Goal: Communication & Community: Answer question/provide support

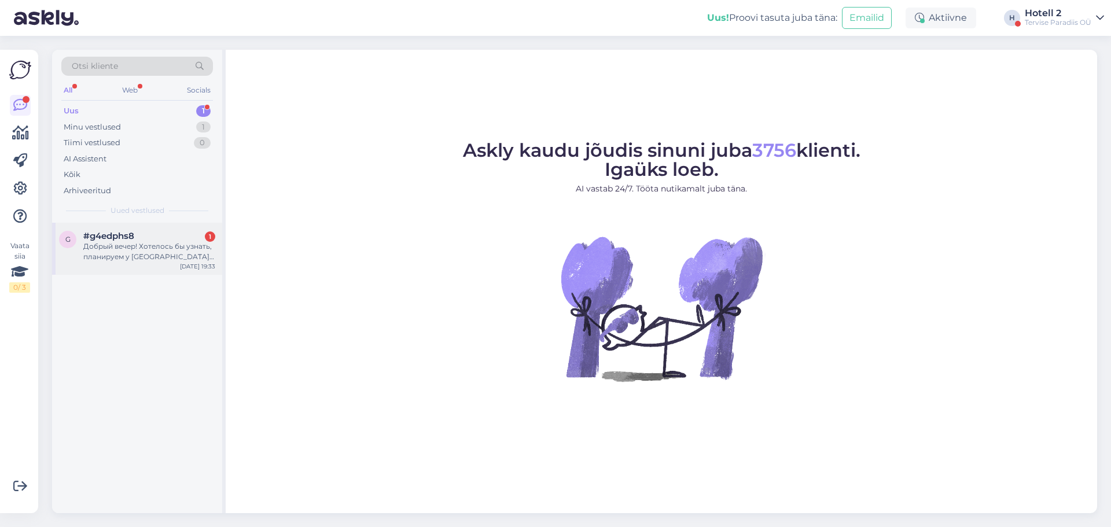
click at [118, 251] on div "Добрый вечер! Хотелось бы узнать, планируем у [GEOGRAPHIC_DATA] провести отдых,…" at bounding box center [149, 251] width 132 height 21
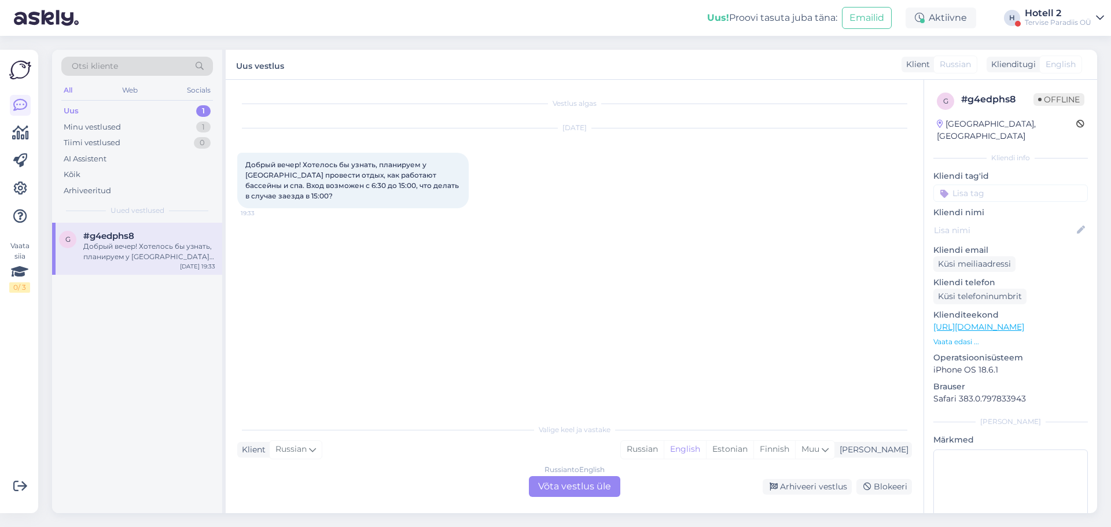
click at [541, 487] on div "Russian to English Võta vestlus üle" at bounding box center [574, 486] width 91 height 21
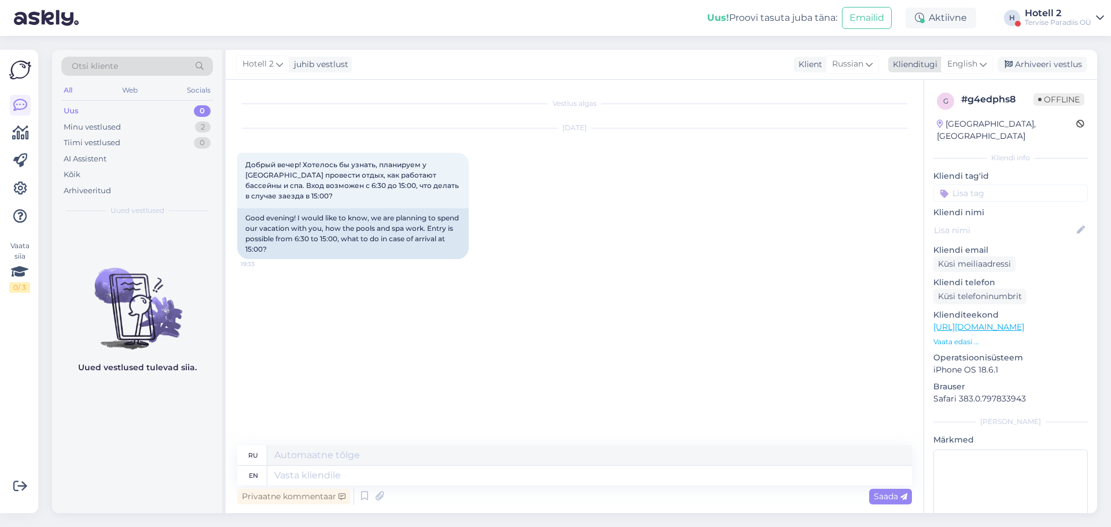
click at [982, 64] on icon at bounding box center [982, 64] width 7 height 13
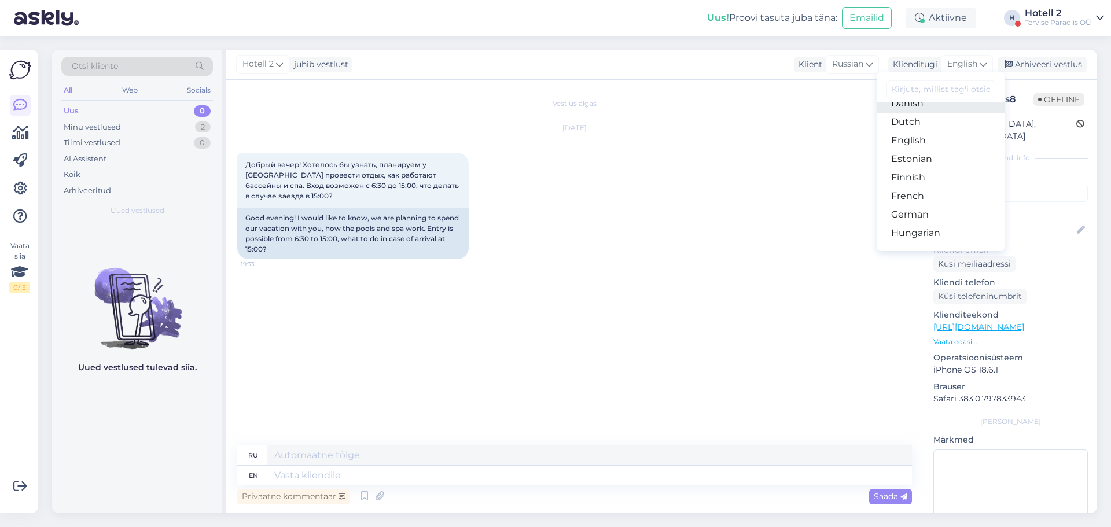
scroll to position [116, 0]
click at [924, 153] on link "Estonian" at bounding box center [940, 148] width 127 height 19
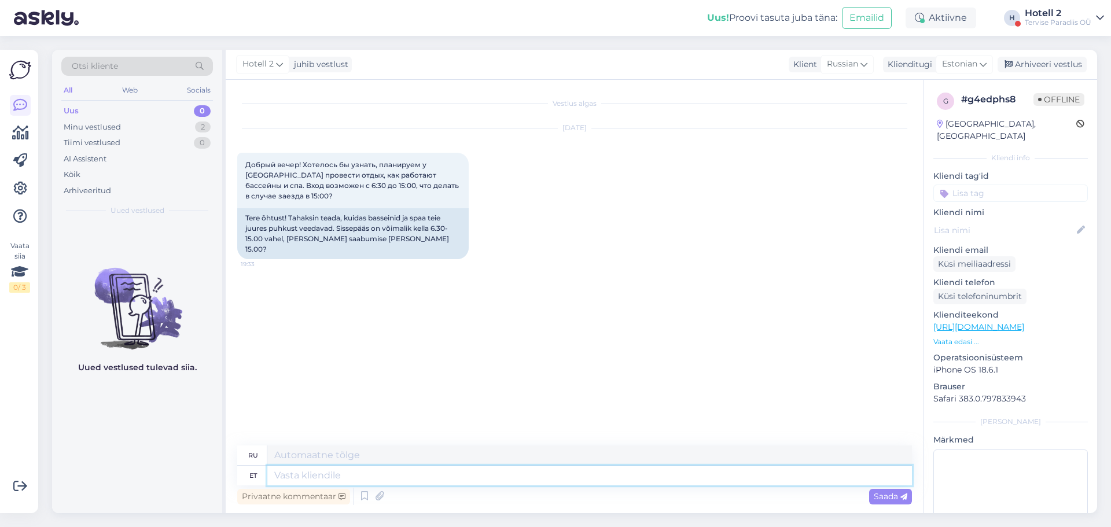
click at [313, 480] on textarea at bounding box center [589, 476] width 644 height 20
type textarea "Kl"
type textarea "Кл"
type textarea "Kl 6.30"
type textarea "6.30 утра."
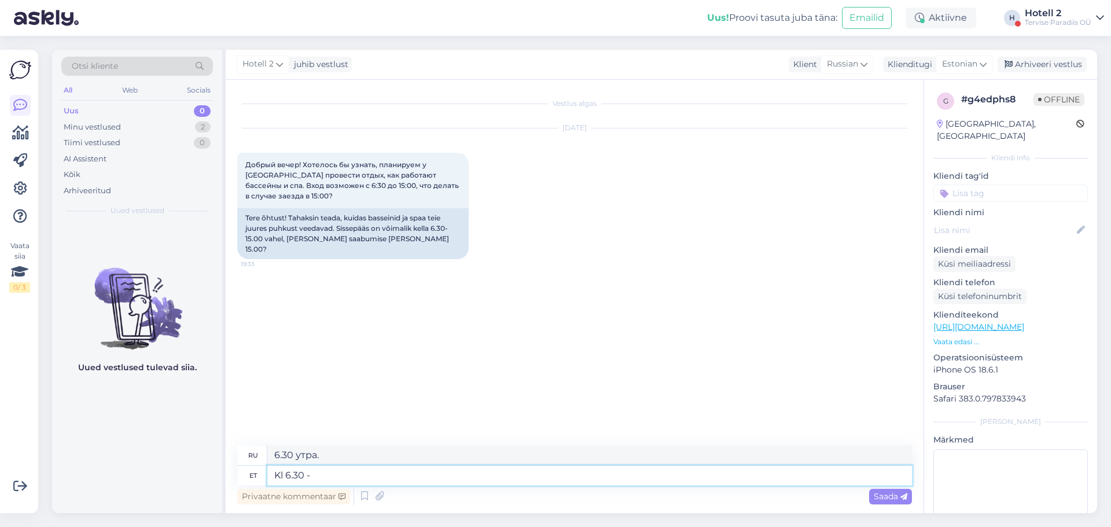
type textarea "Kl 6.30 -"
type textarea "6.30 утра -"
type textarea "Kl 6.30 - 15.00"
type textarea "6.30 утра - 15.00"
type textarea "Kl 6.30 - 15.00 on"
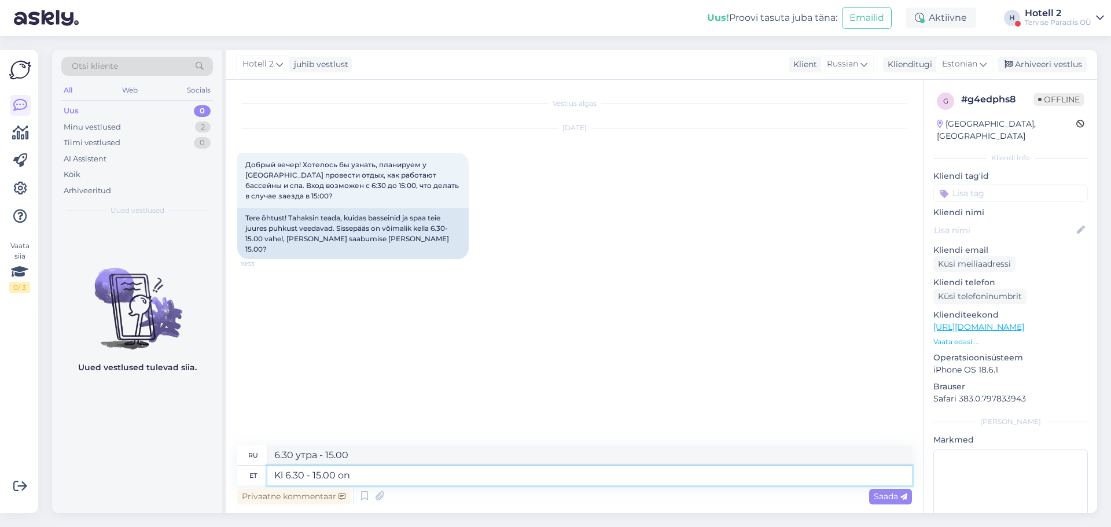
type textarea "6.30 утра - 15.00 дня"
type textarea "Kl 6.30 - 15.00 on meie"
type textarea "6.30 утра - 15.00 - наше"
type textarea "Kl 6.30 - 15.00 on meie ujula"
type textarea "Наш бассейн открыт с 6.30 до 15.00"
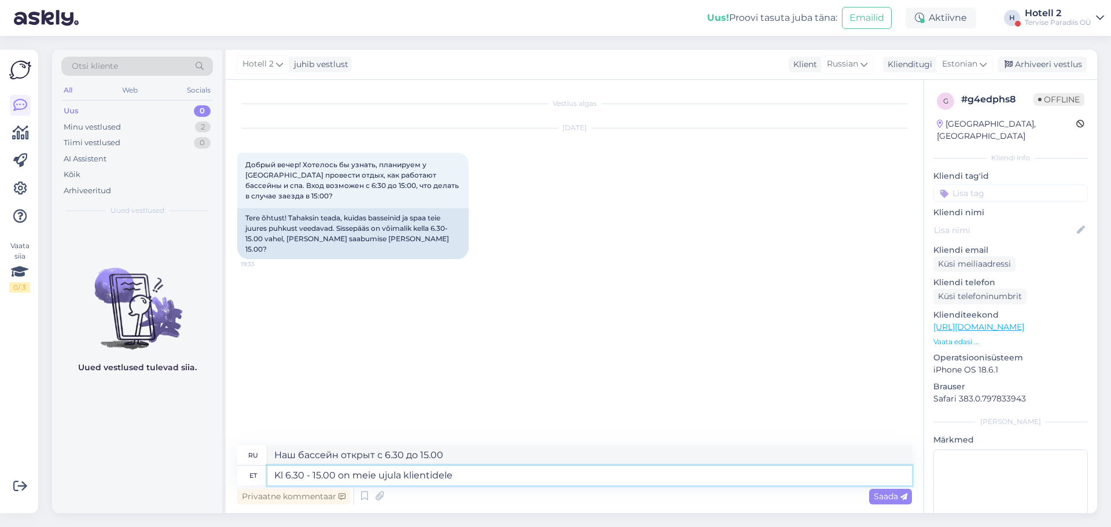
type textarea "Kl 6.30 - 15.00 on meie ujula klientidele t"
type textarea "Наш бассейн открыт для клиентов с 6.30 утра до 15.00"
type textarea "Kl 6.30 - 15.00 on meie ujula klientidele tasuta"
type textarea "С 6.30 до 15.00 нашего бассейна бесплатно для клиентов."
click at [403, 477] on textarea "Kl 6.30 - 15.00 on meie ujula klientidele tasuta" at bounding box center [589, 476] width 644 height 20
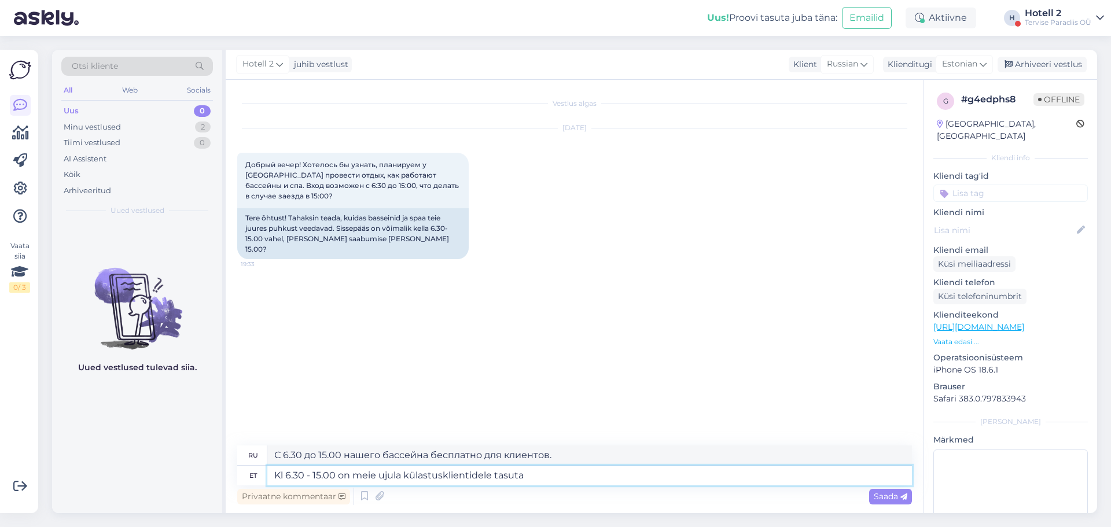
type textarea "Kl 6.30 - 15.00 on meie ujula külastus klientidele tasuta"
click at [538, 477] on textarea "Kl 6.30 - 15.00 on meie ujula külastus klientidele tasuta" at bounding box center [589, 476] width 644 height 20
type textarea "С 6.30 до 15.00 посещение нашего бассейна бесплатно для клиентов."
type textarea "Kl 6.30 - 15.00 on meie ujula külastus klientidele tasuta."
type textarea "С 6.30 до 15.00 нашего бассейна бесплатно для клиентов."
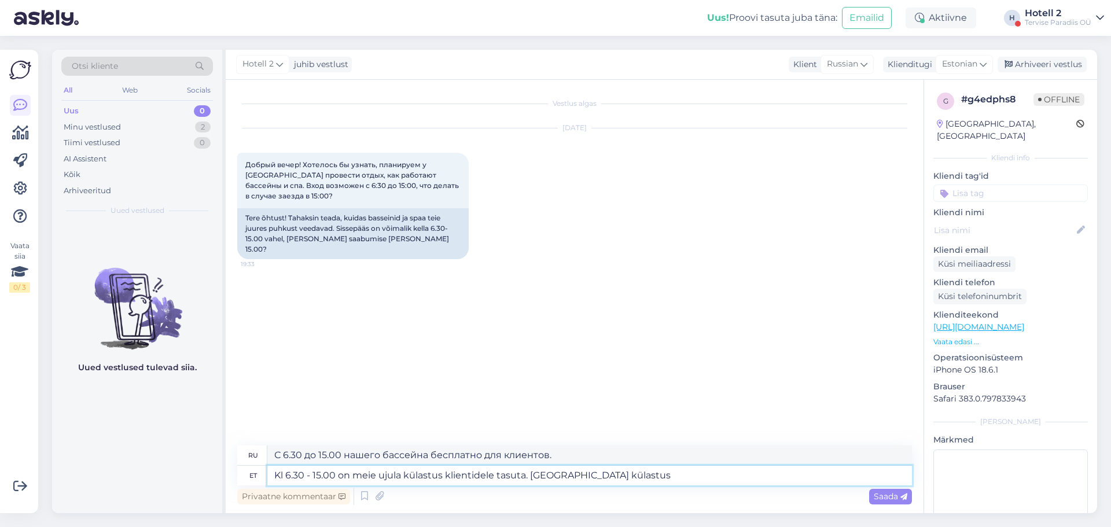
type textarea "Kl 6.30 - 15.00 on meie ujula külastus klientidele tasuta. [GEOGRAPHIC_DATA] kü…"
type textarea "С 6.30 до 15.00 нашего бассейна бесплатно для клиентов. Посещение аквацентра"
type textarea "Kl 6.30 - 15.00 on meie ujula külastus klientidele tasuta. [GEOGRAPHIC_DATA] kü…"
type textarea "С 6.30 до 15.00 нашего бассейна бесплатно для клиентов. [GEOGRAPHIC_DATA]"
type textarea "Kl 6.30 - 15.00 on meie ujula külastus klientidele tasuta. [GEOGRAPHIC_DATA] kü…"
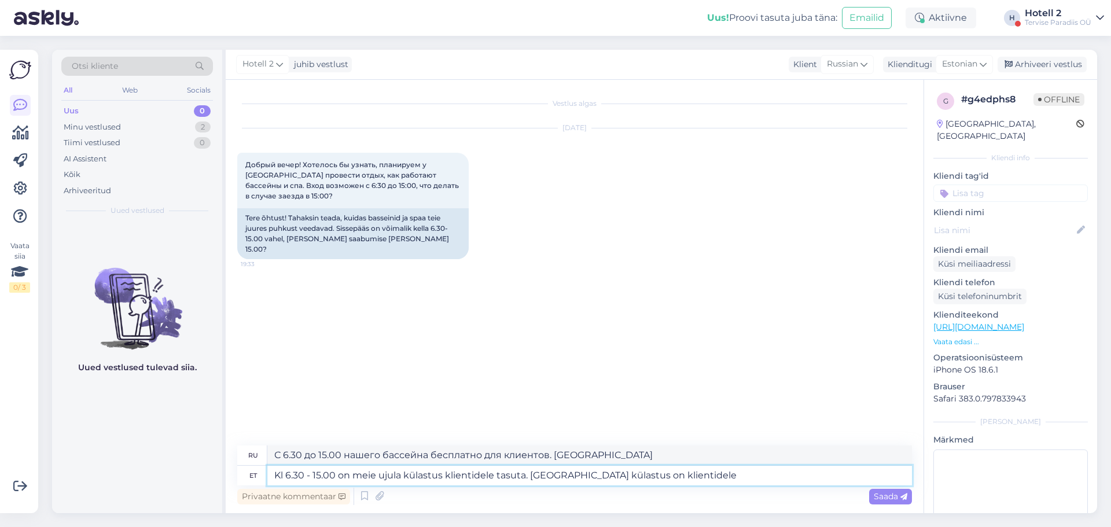
type textarea "С 6.30 до 15.00 посещение бассейна и аквапарка для клиентов бесплатно."
type textarea "Kl 6.30 - 15.00 on meie ujula külastus klientidele tasuta. [GEOGRAPHIC_DATA] kü…"
type textarea "С 6.30 до 15.00 посещение нашего бассейна бесплатно. Водный центр открыт для по…"
type textarea "Kl 6.30 - 15.00 on meie ujula külastus klientidele tasuta. [GEOGRAPHIC_DATA] kü…"
type textarea "С 6.30 до 15.00 посещение нашего бассейна бесплатно. Аквапарк открыт для посети…"
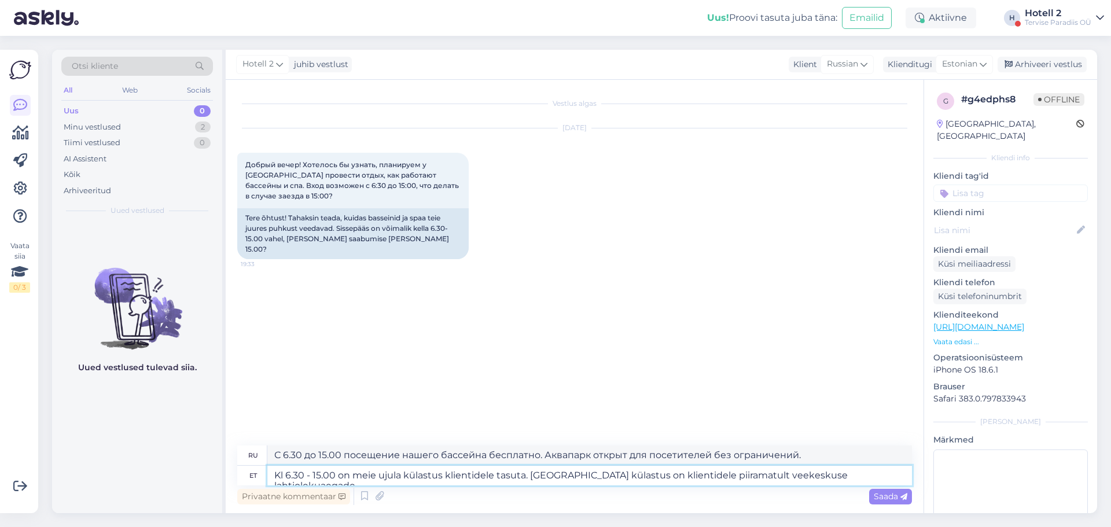
type textarea "Kl 6.30 - 15.00 on meie ujula külastus klientidele tasuta. [GEOGRAPHIC_DATA] kü…"
type textarea "С 6.30 до 15.00 посещение нашего бассейна бесплатно. Аквапарк открыт для посети…"
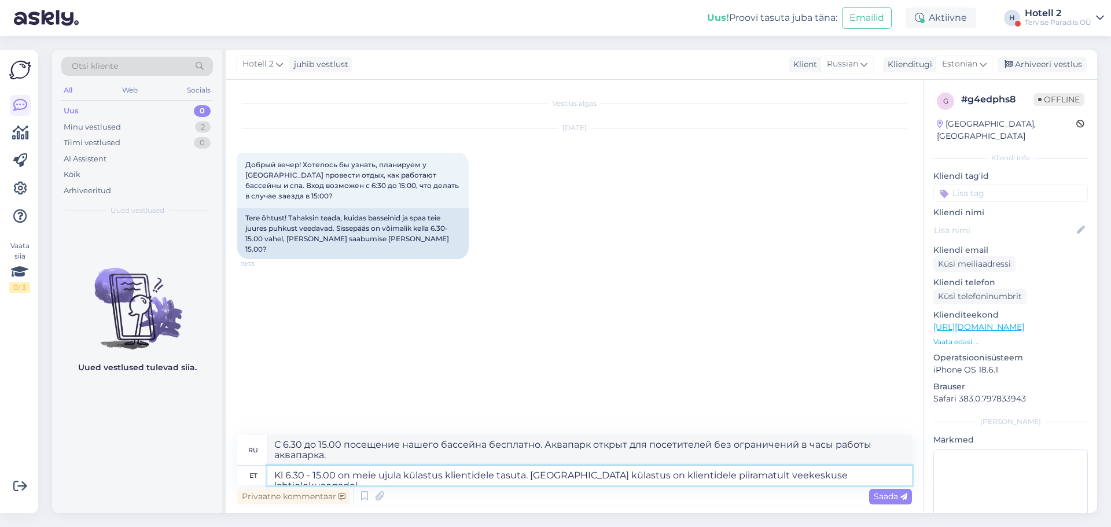
click at [744, 474] on textarea "Kl 6.30 - 15.00 on meie ujula külastus klientidele tasuta. [GEOGRAPHIC_DATA] kü…" at bounding box center [589, 476] width 644 height 20
type textarea "Kl 6.30 - 15.00 on meie ujula külastus klientidele tasuta. [GEOGRAPHIC_DATA] kü…"
type textarea "С 6.30 до 15.00 нашего бассейна бесплатно. Аквапарк открыт для посетителей в ча…"
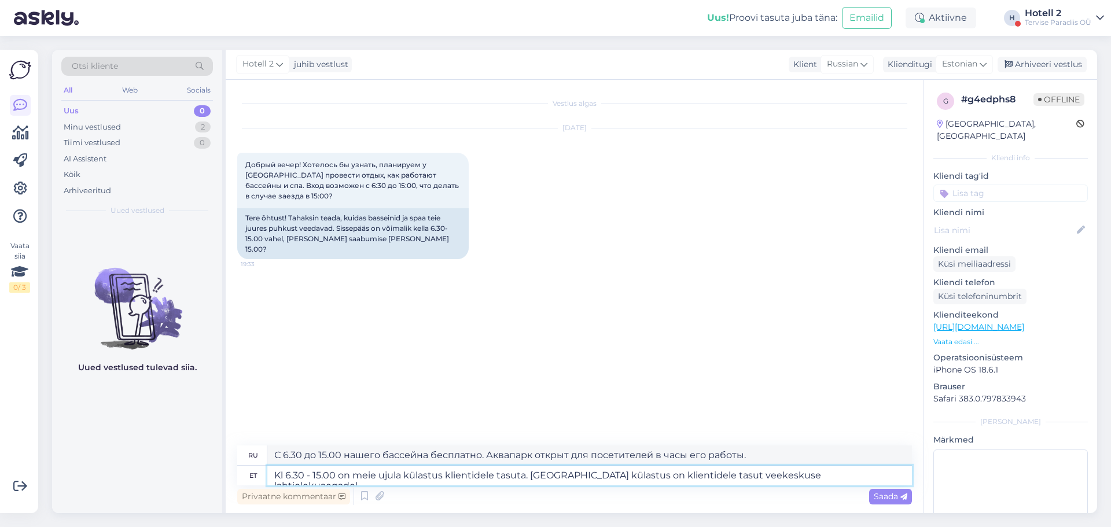
type textarea "Kl 6.30 - 15.00 on meie ujula külastus klientidele tasuta. [GEOGRAPHIC_DATA] kü…"
type textarea "С 6.30 до 15.00 нашего бассейна бесплатно для клиентов. Аквапарк доступен для к…"
type textarea "Kl 6.30 - 15.00 on meie ujula külastus klientidele tasuta. [GEOGRAPHIC_DATA] kü…"
click at [884, 499] on span "Saada" at bounding box center [890, 496] width 34 height 10
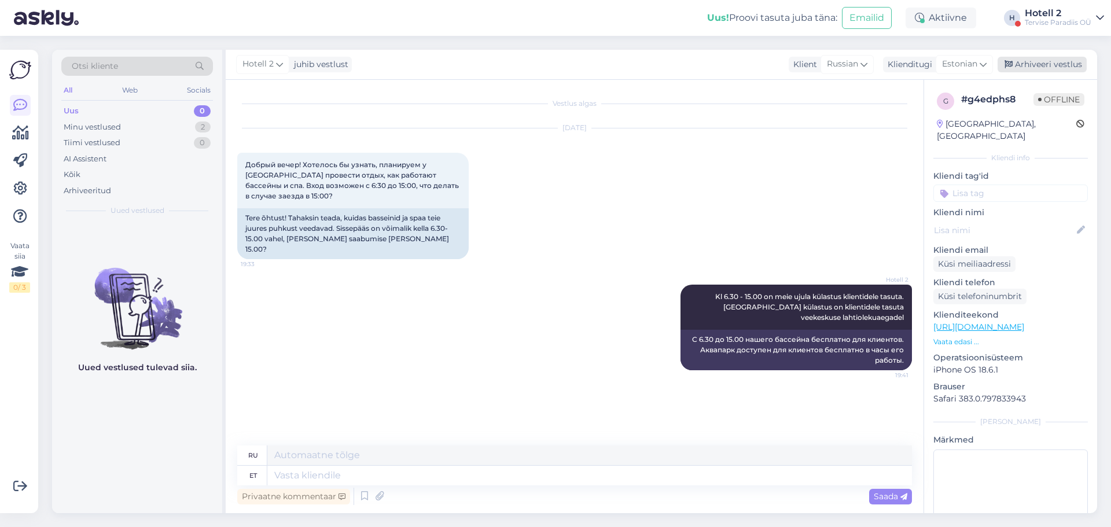
click at [1039, 65] on div "Arhiveeri vestlus" at bounding box center [1041, 65] width 89 height 16
